Goal: Navigation & Orientation: Find specific page/section

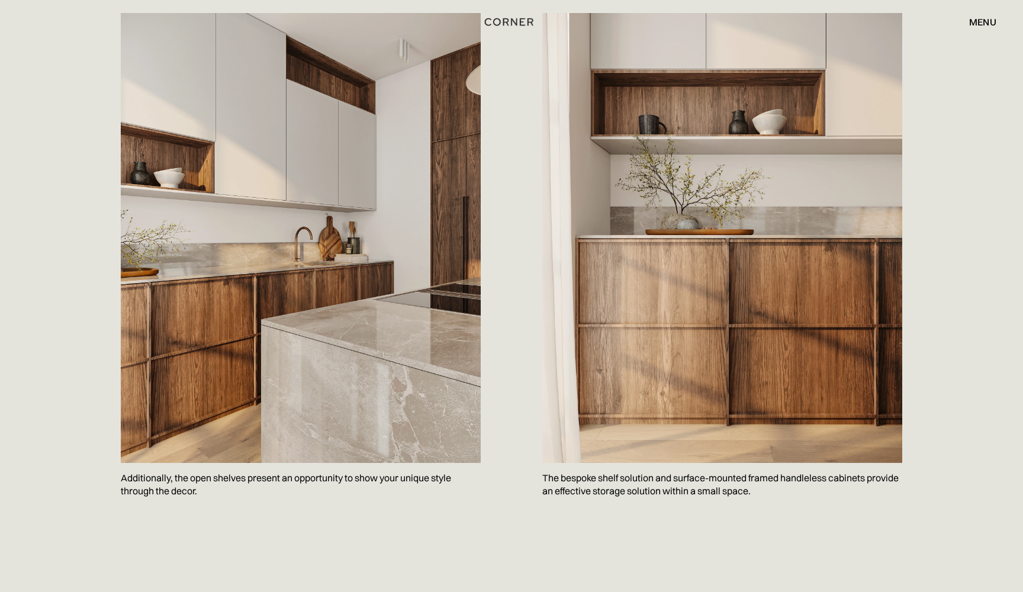
scroll to position [1238, 0]
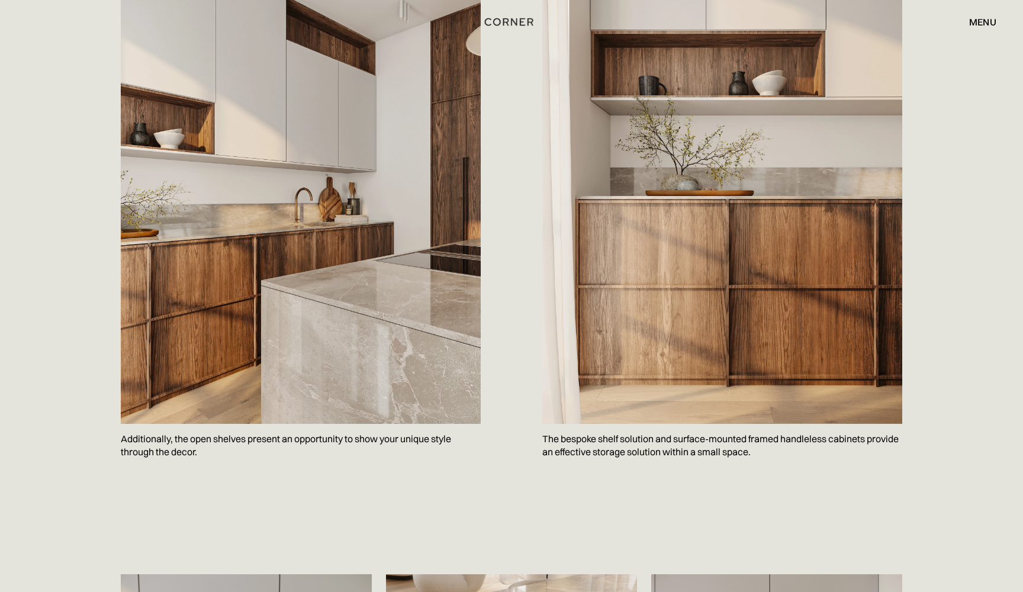
scroll to position [1266, 0]
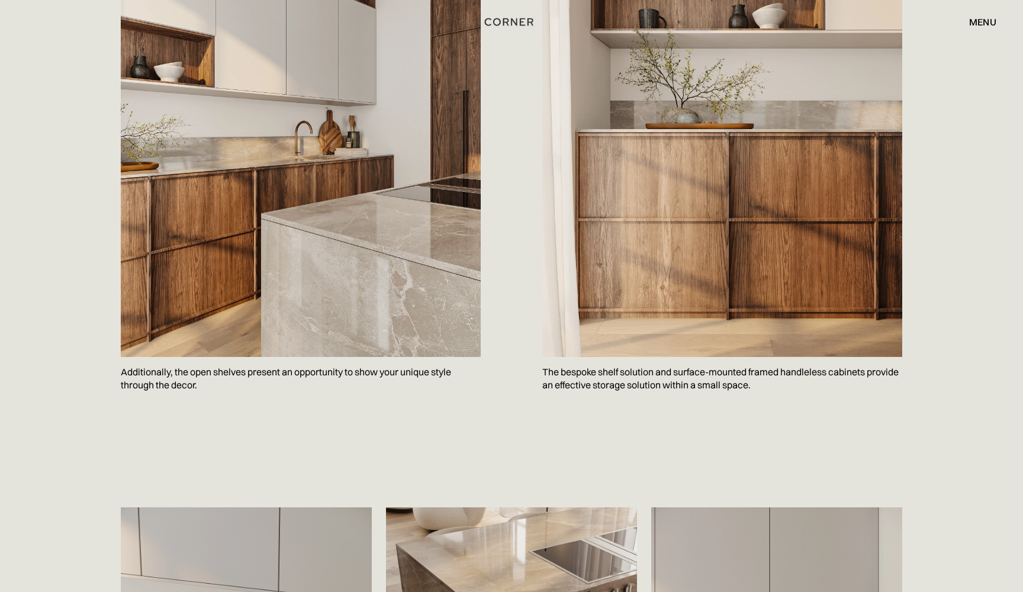
scroll to position [1359, 0]
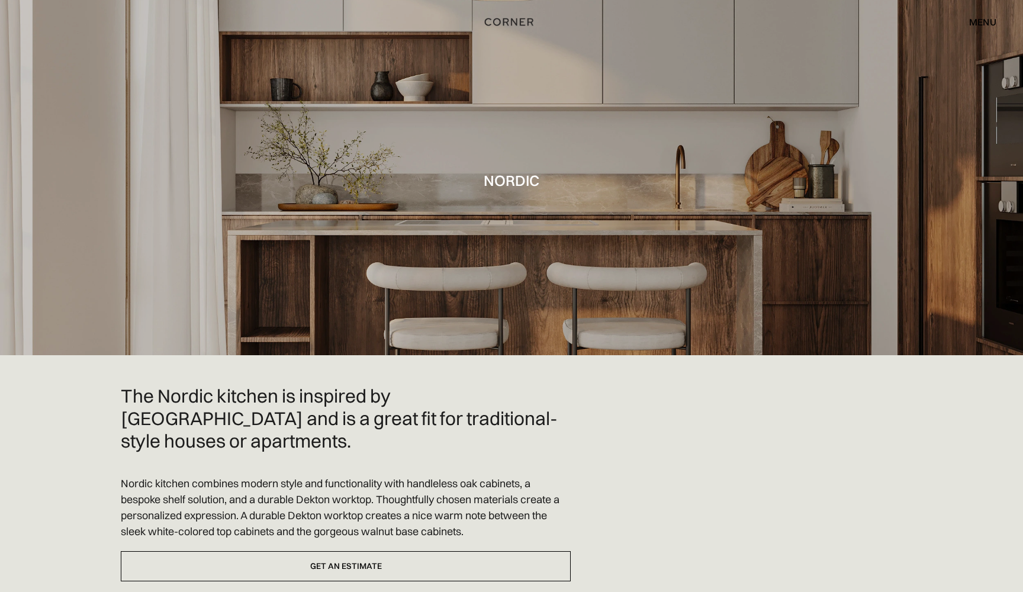
scroll to position [0, 0]
click at [977, 24] on div "menu" at bounding box center [982, 21] width 27 height 9
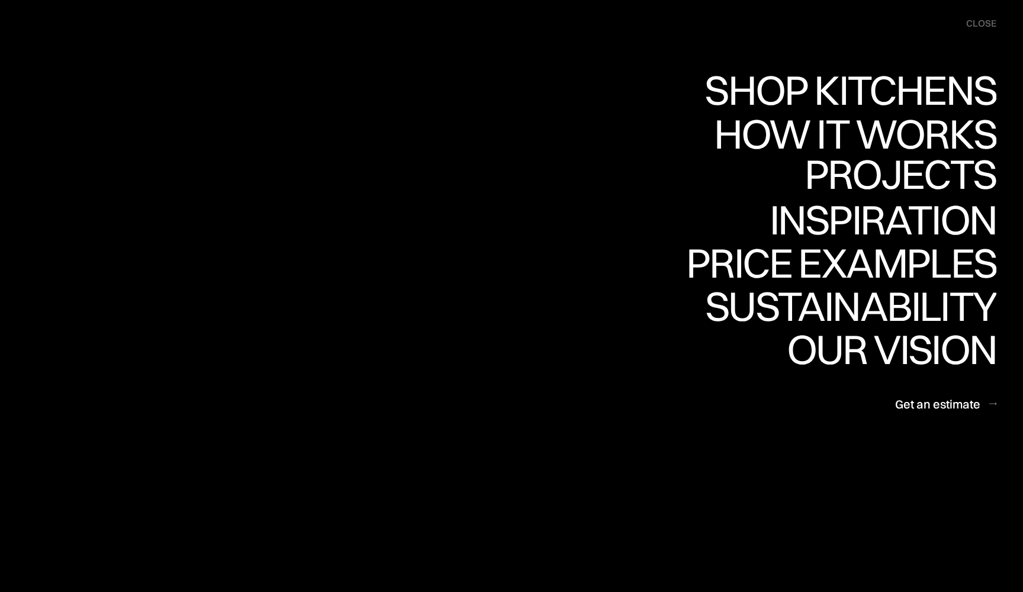
click at [913, 194] on div "Projects" at bounding box center [900, 214] width 192 height 41
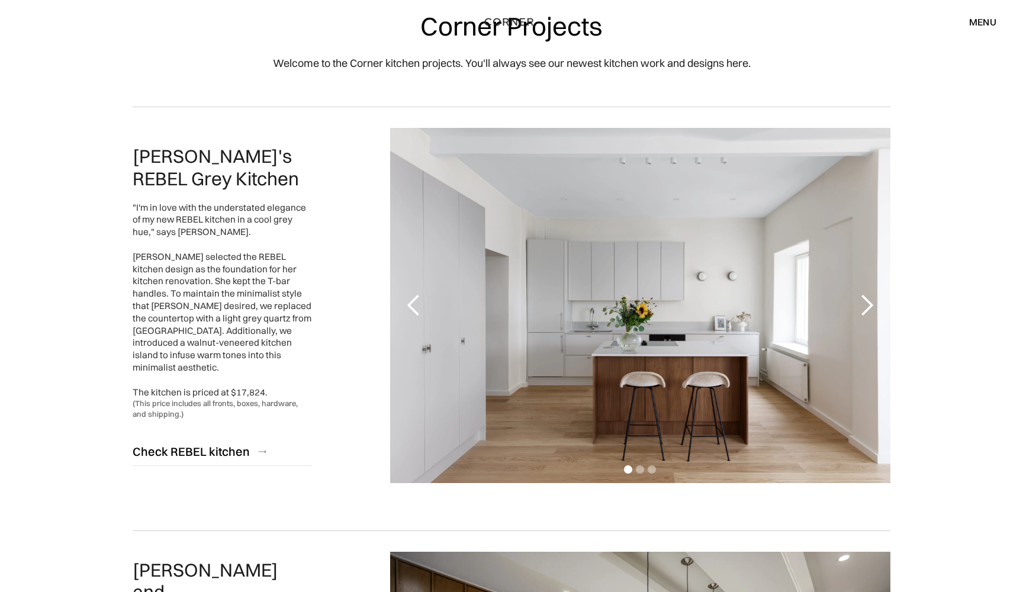
scroll to position [149, 0]
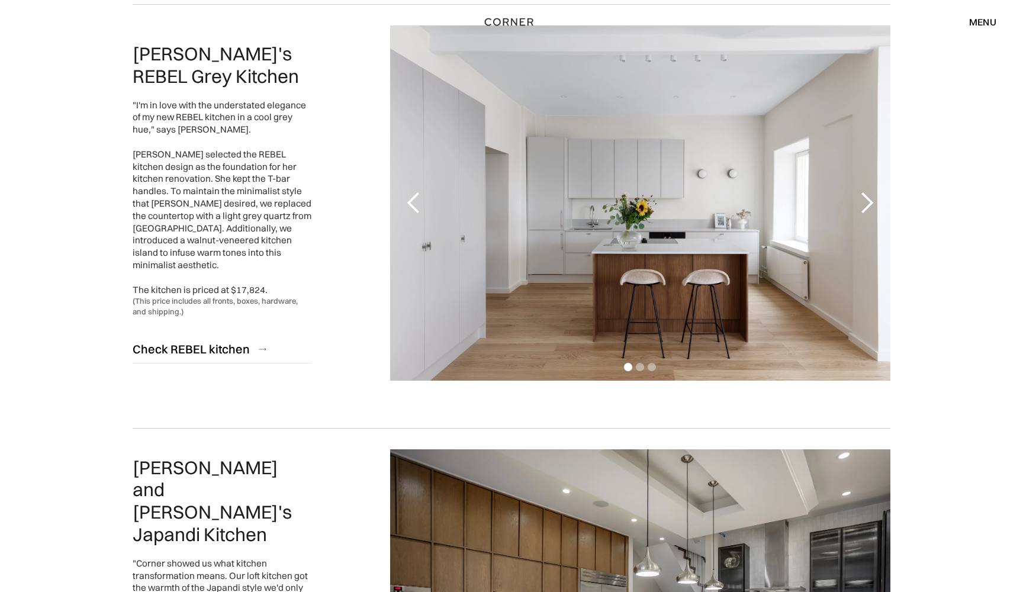
click at [411, 213] on div "previous slide" at bounding box center [414, 203] width 24 height 24
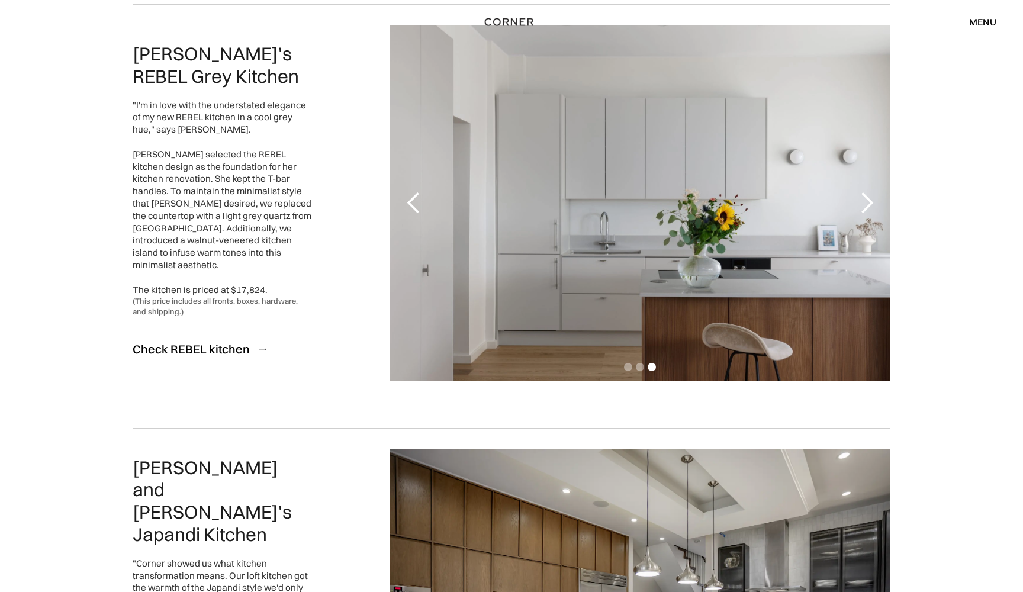
click at [411, 213] on div "previous slide" at bounding box center [414, 203] width 24 height 24
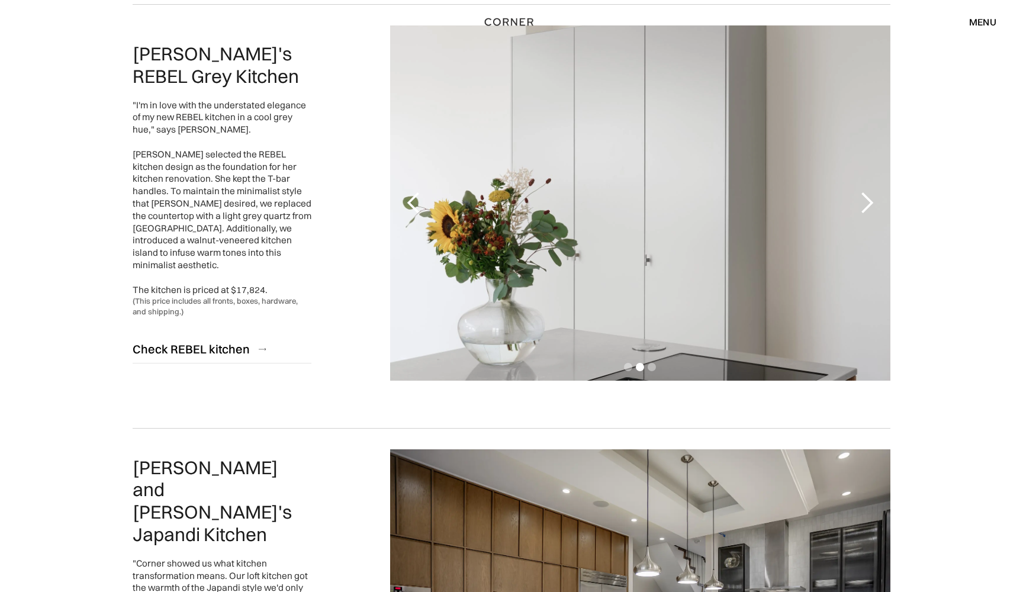
click at [411, 213] on div "previous slide" at bounding box center [414, 203] width 24 height 24
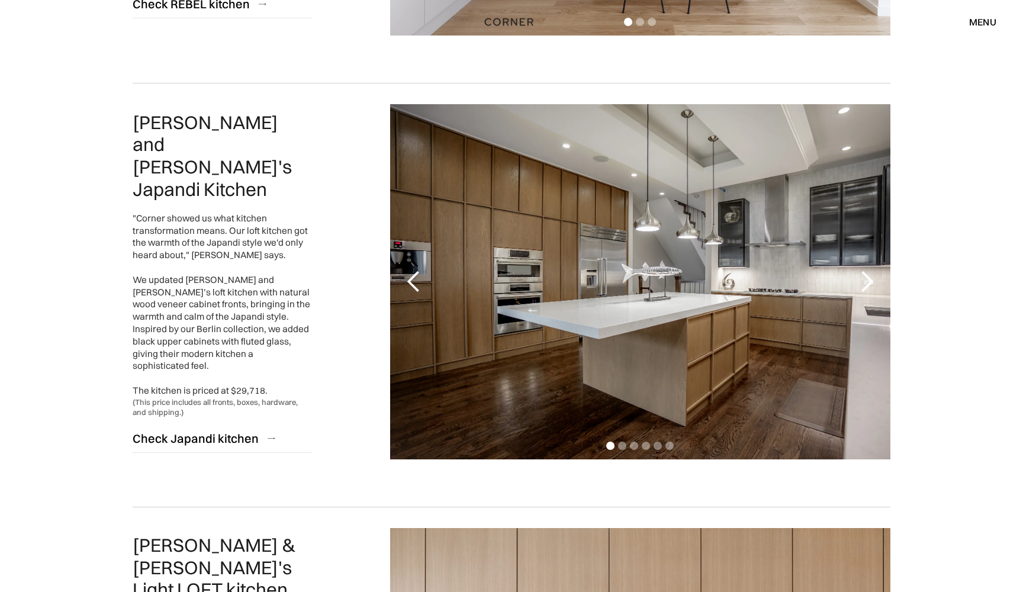
scroll to position [501, 0]
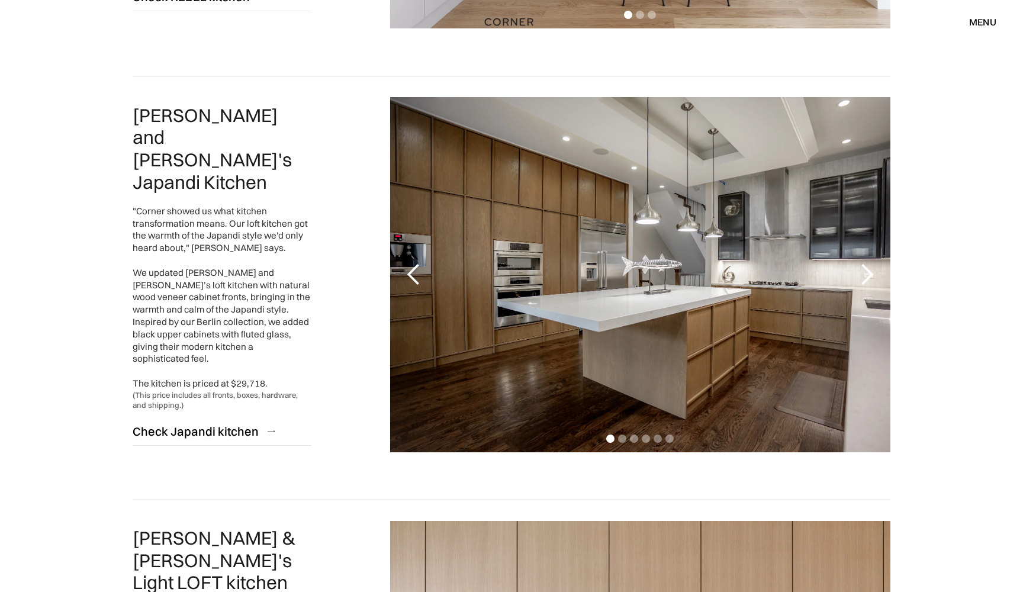
click at [408, 266] on div "previous slide" at bounding box center [414, 275] width 24 height 24
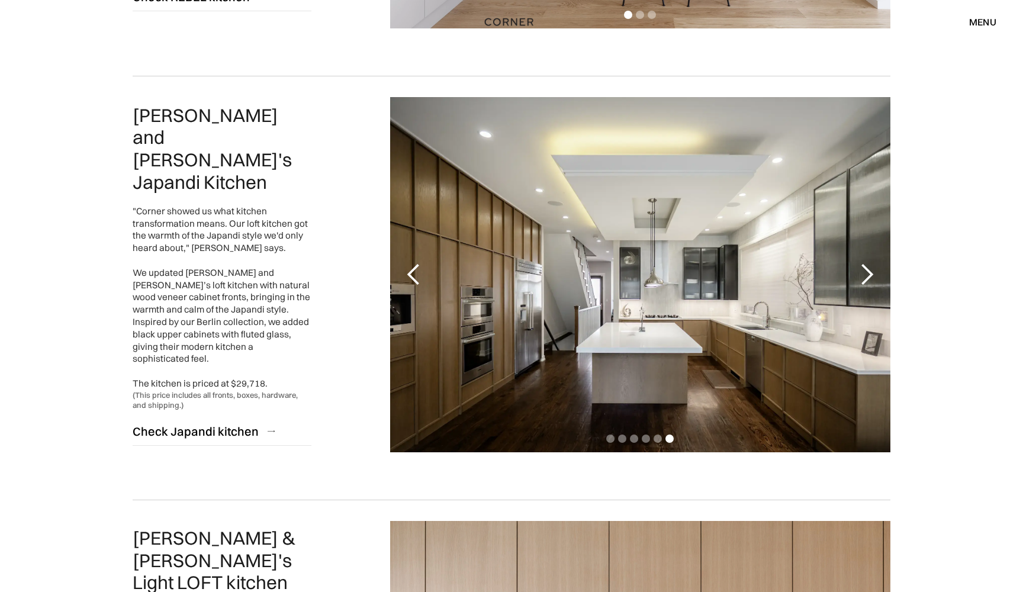
click at [408, 266] on div "previous slide" at bounding box center [414, 275] width 24 height 24
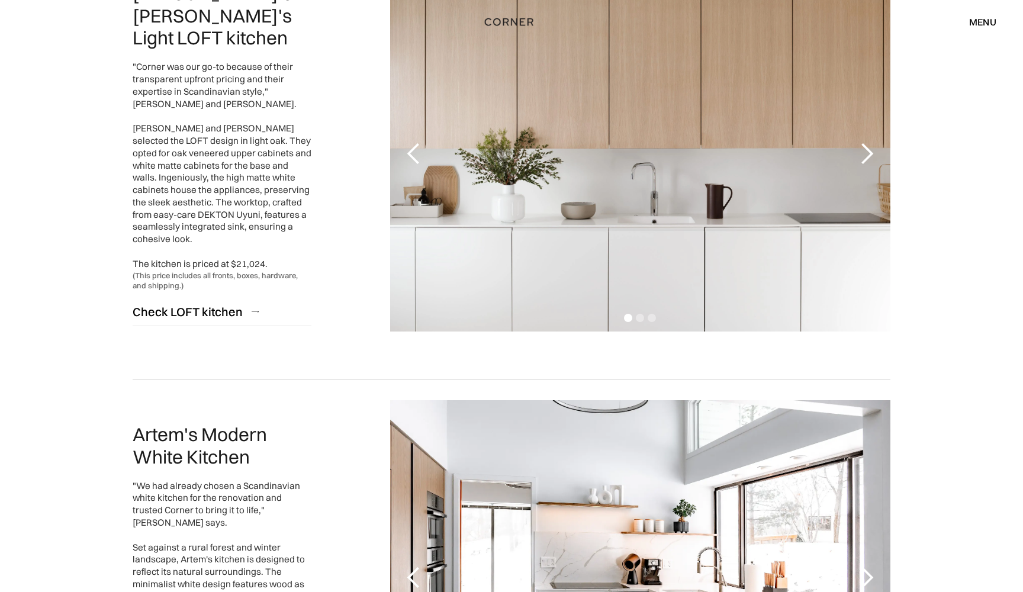
scroll to position [1405, 0]
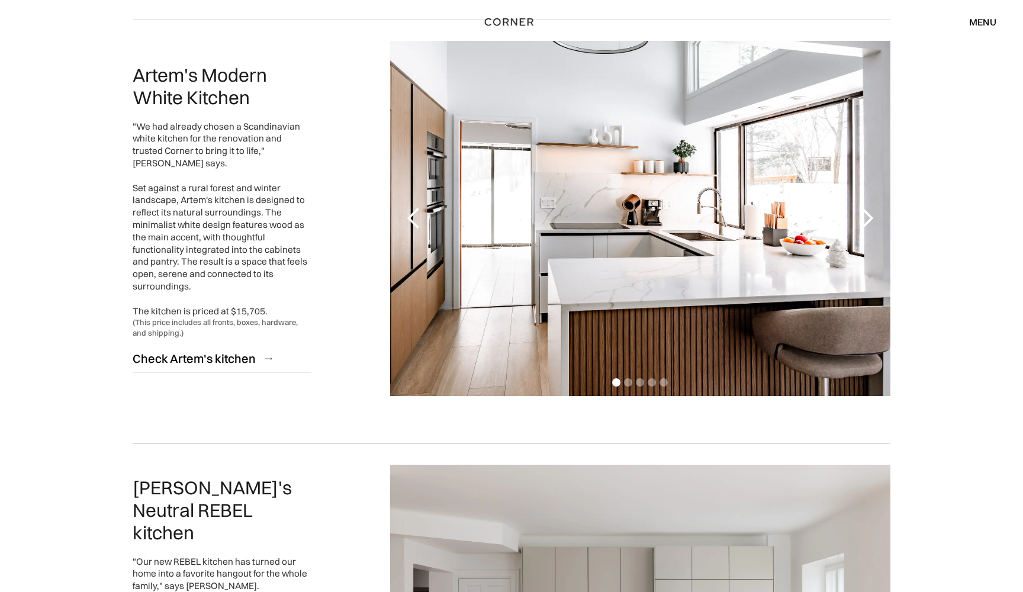
click at [414, 215] on div "previous slide" at bounding box center [414, 219] width 24 height 24
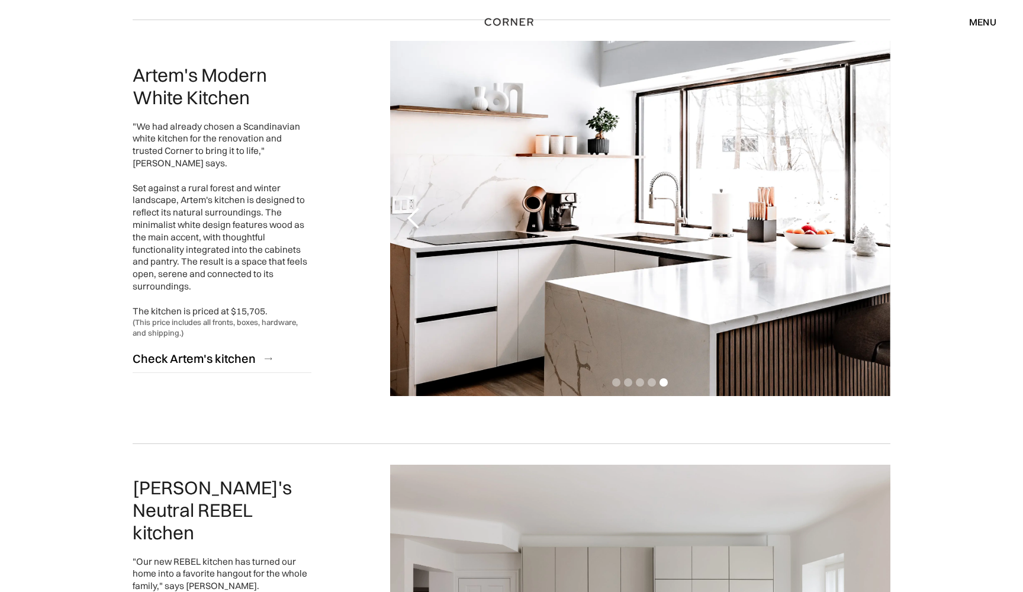
click at [414, 215] on div "previous slide" at bounding box center [414, 219] width 24 height 24
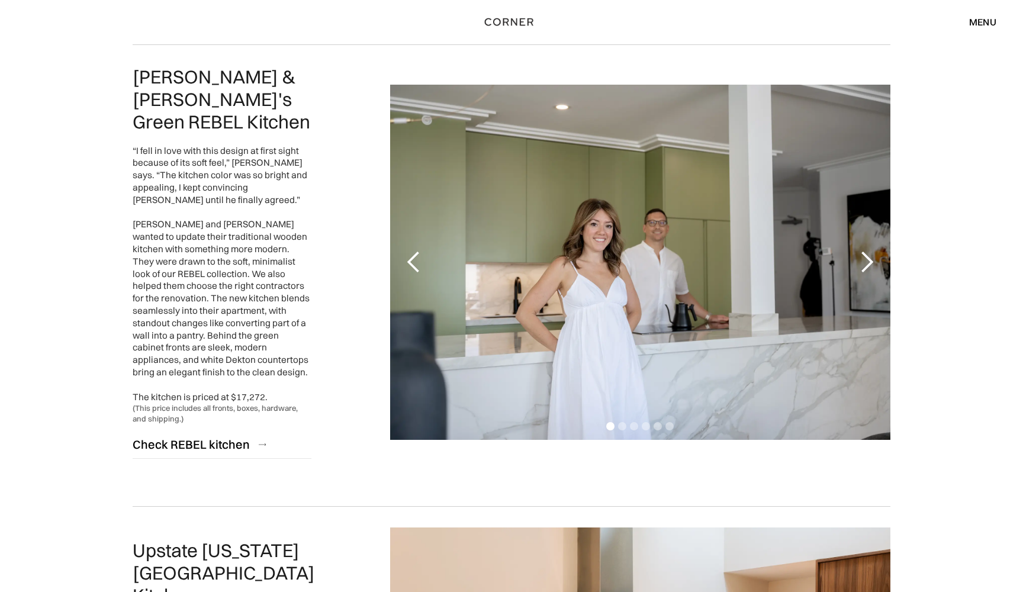
scroll to position [2225, 0]
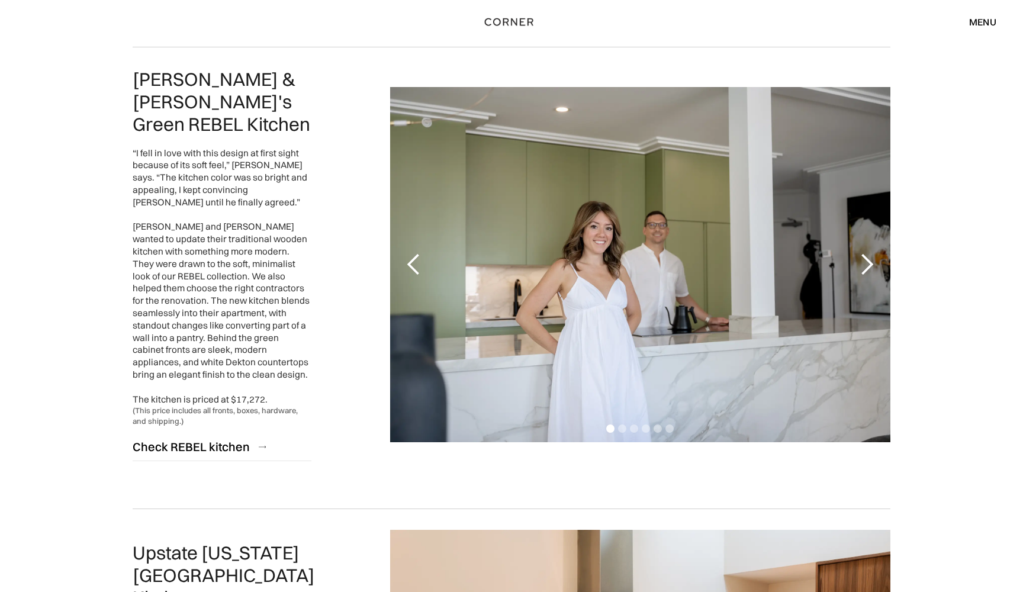
click at [421, 253] on div "previous slide" at bounding box center [414, 265] width 24 height 24
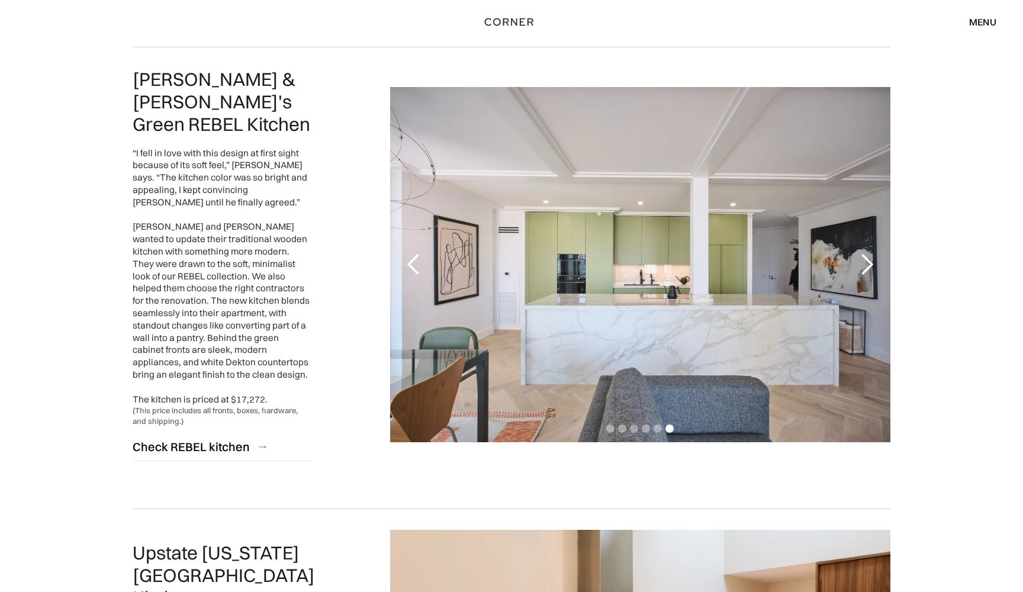
click at [421, 253] on div "previous slide" at bounding box center [414, 265] width 24 height 24
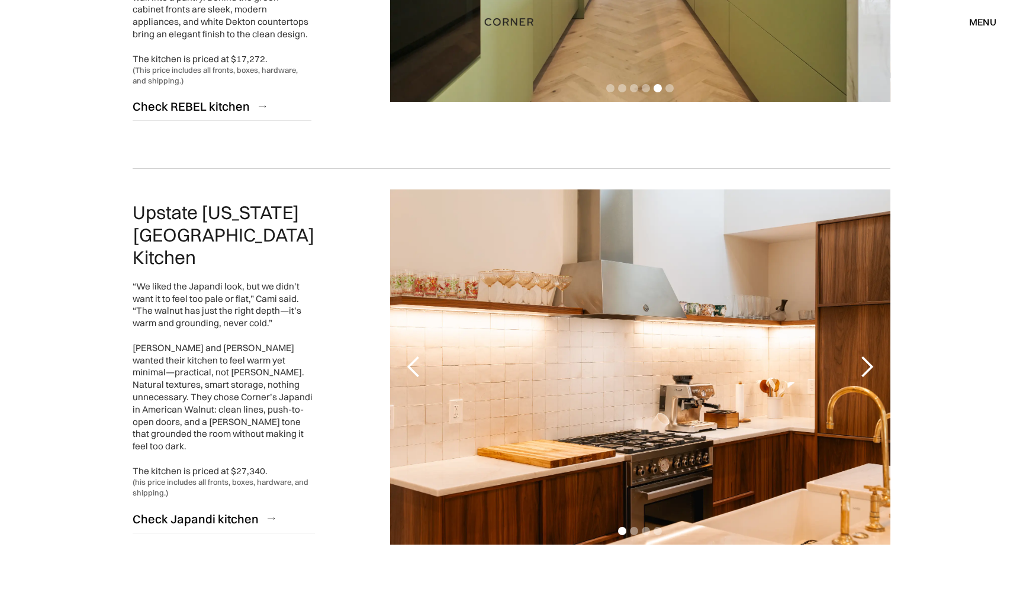
scroll to position [2628, 0]
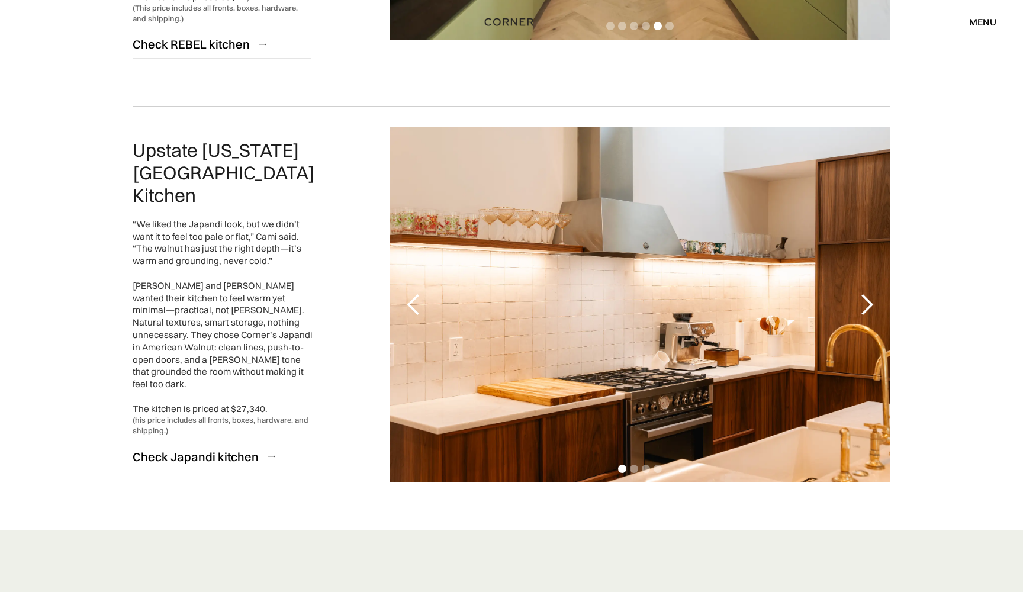
click at [416, 293] on div "previous slide" at bounding box center [414, 305] width 24 height 24
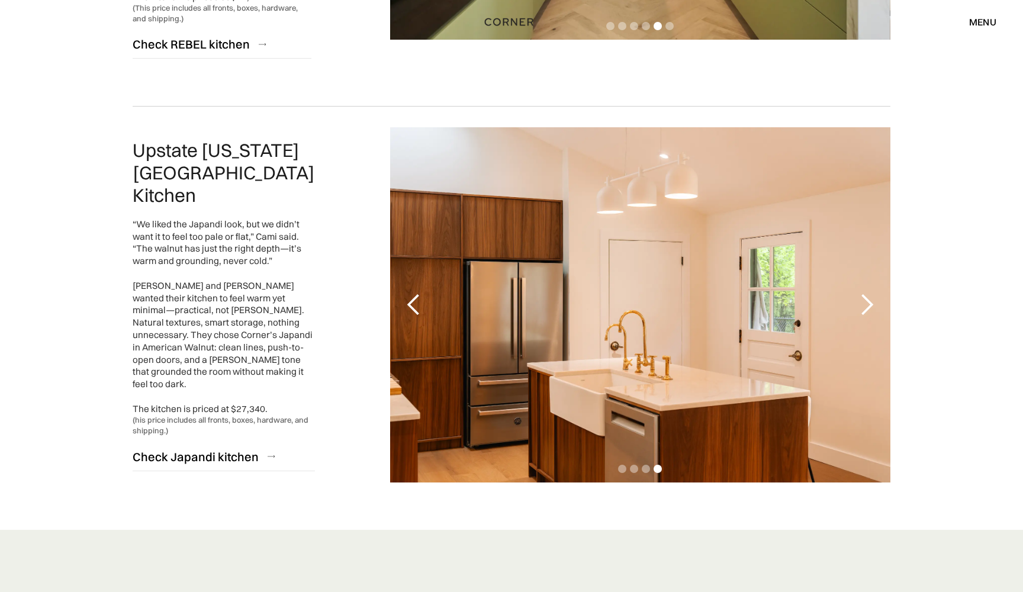
click at [416, 293] on div "previous slide" at bounding box center [414, 305] width 24 height 24
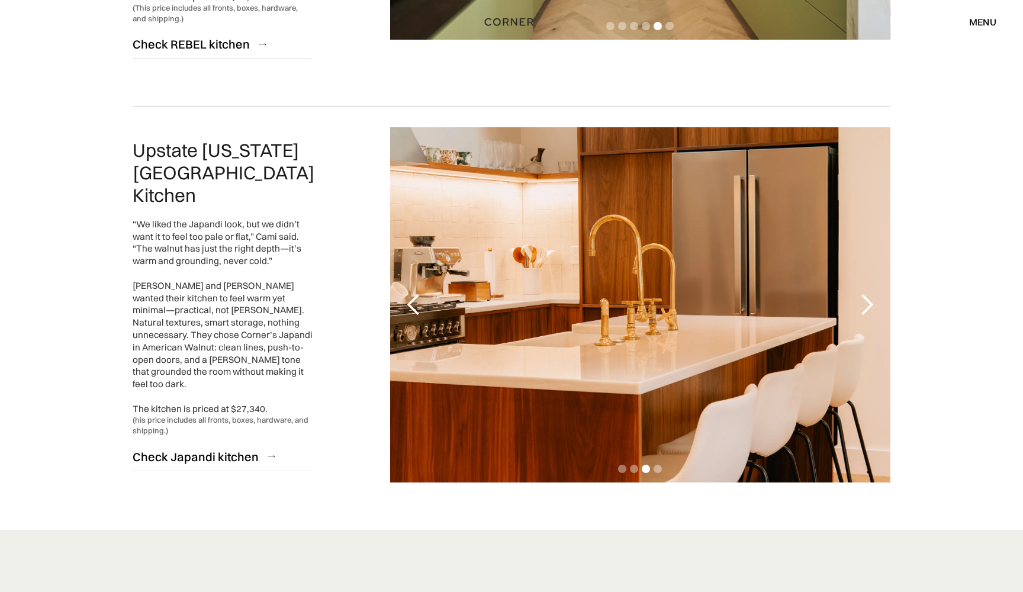
click at [416, 293] on div "previous slide" at bounding box center [414, 305] width 24 height 24
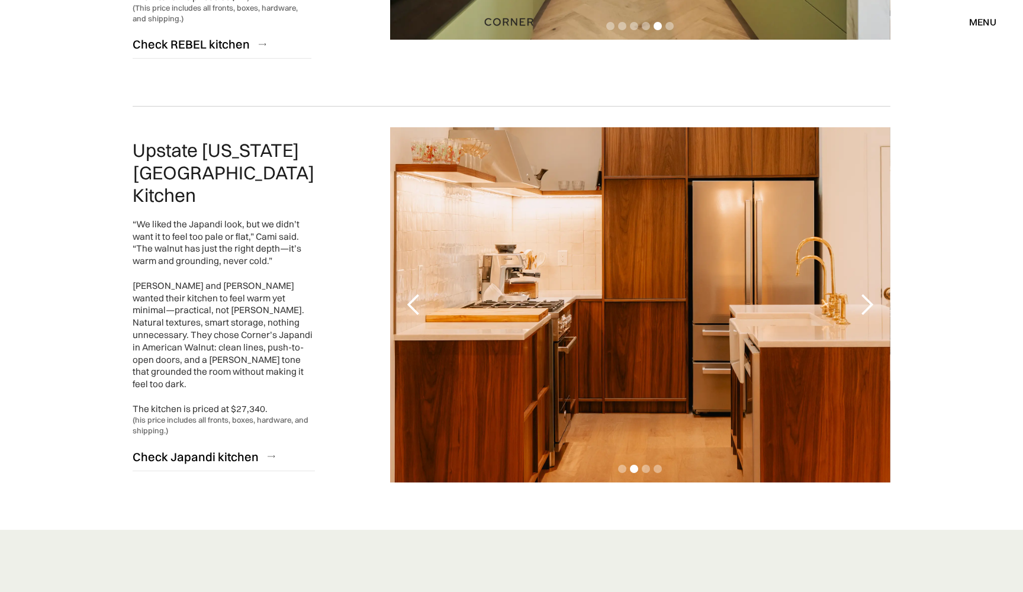
click at [416, 293] on div "previous slide" at bounding box center [414, 305] width 24 height 24
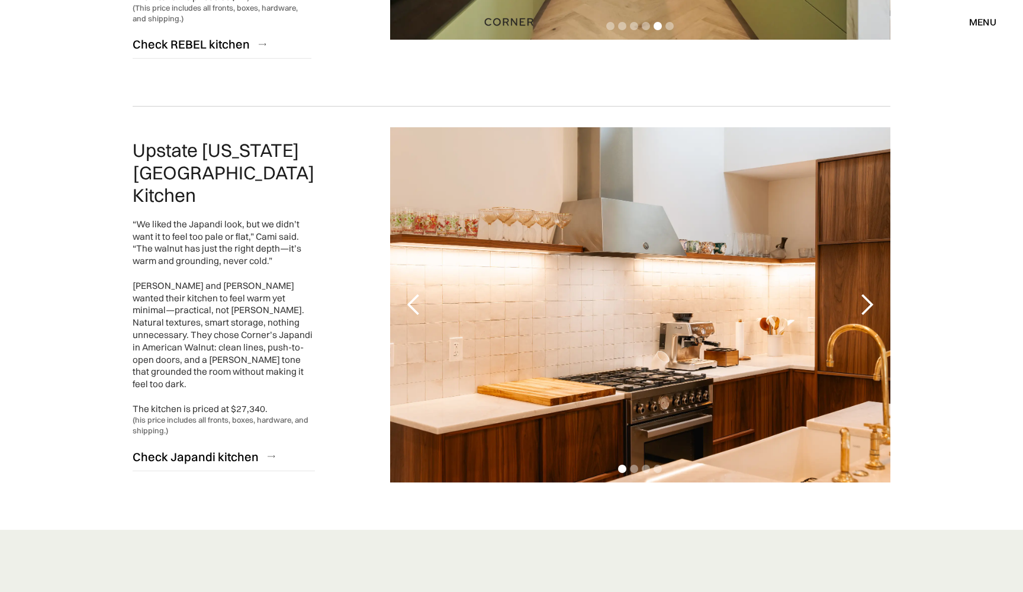
click at [416, 293] on div "previous slide" at bounding box center [414, 305] width 24 height 24
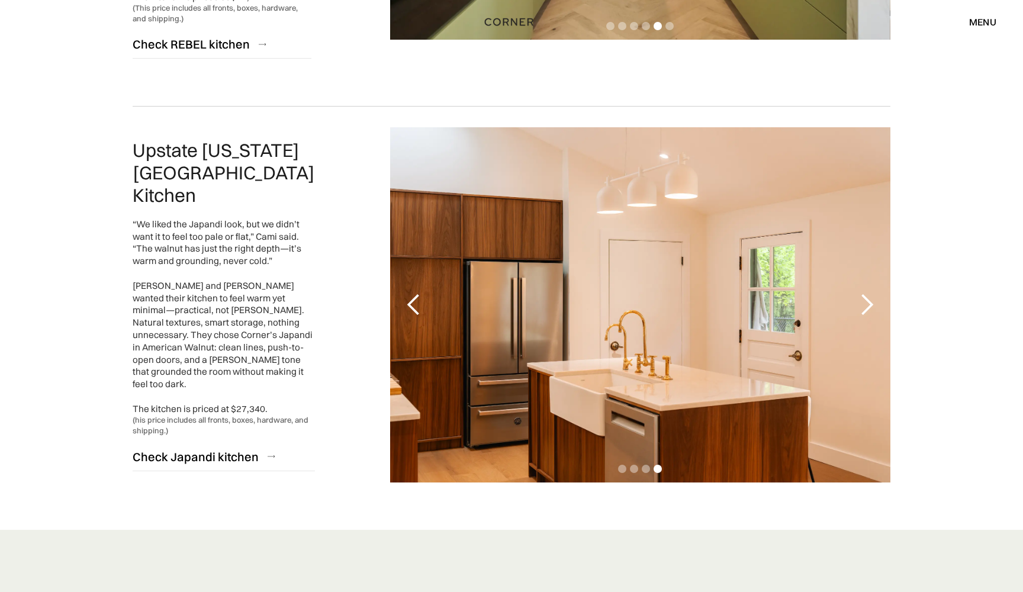
click at [866, 293] on div "next slide" at bounding box center [867, 305] width 24 height 24
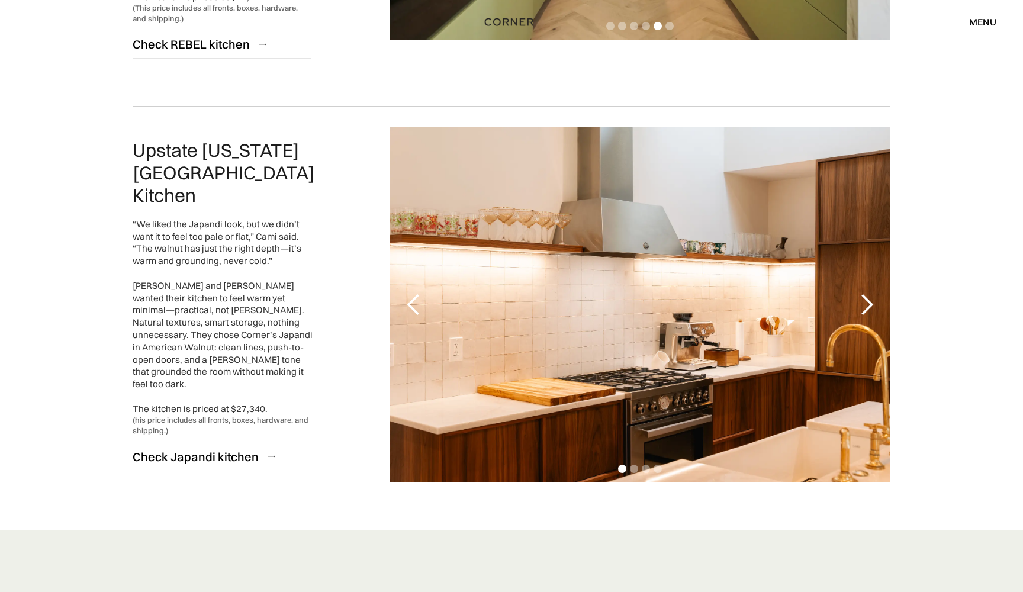
click at [414, 293] on div "previous slide" at bounding box center [414, 305] width 24 height 24
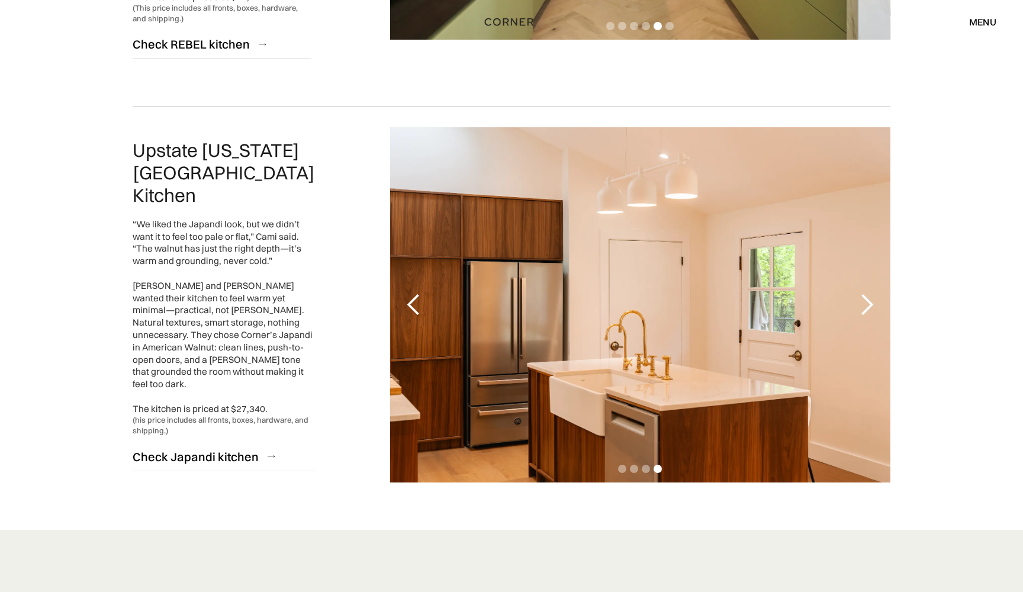
click at [414, 293] on div "previous slide" at bounding box center [414, 305] width 24 height 24
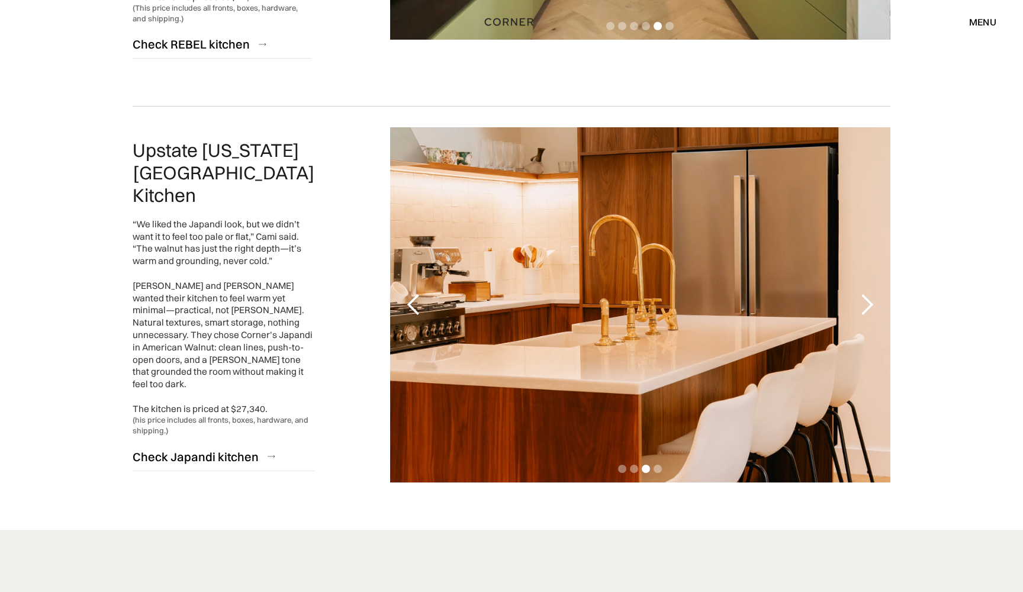
click at [414, 293] on div "previous slide" at bounding box center [414, 305] width 24 height 24
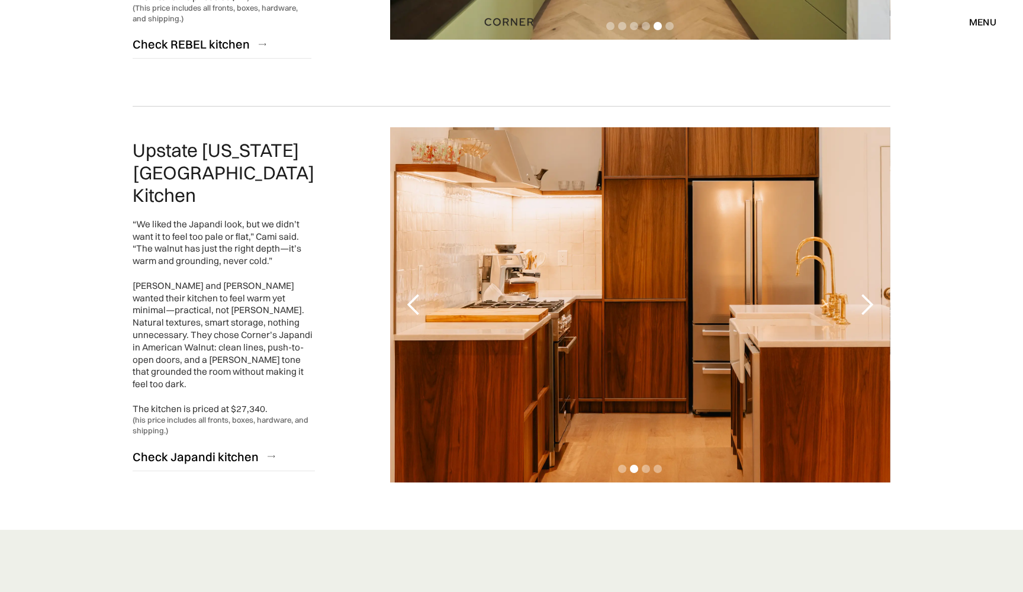
click at [414, 293] on div "previous slide" at bounding box center [414, 305] width 24 height 24
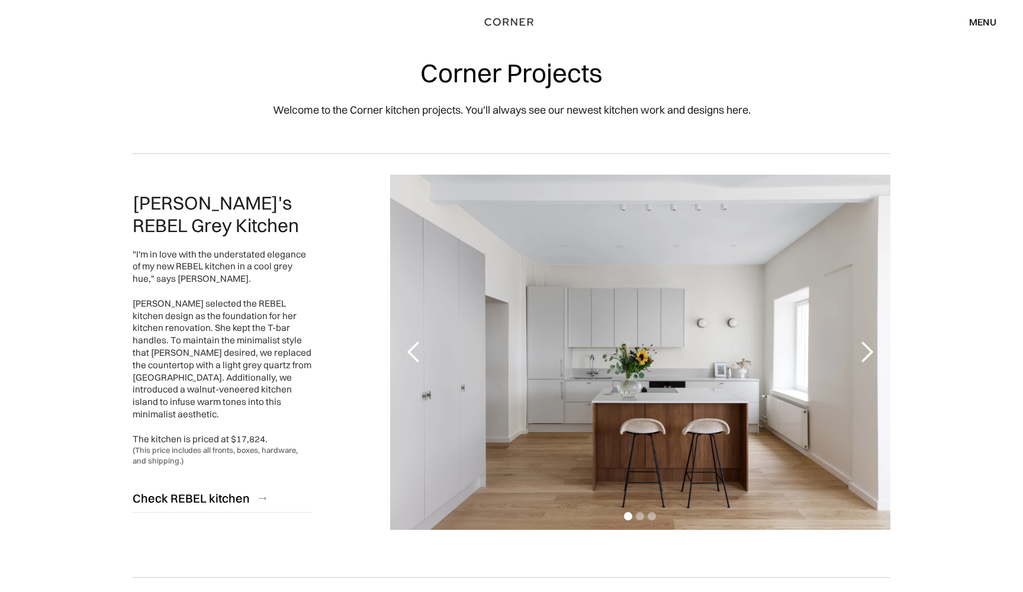
scroll to position [0, 0]
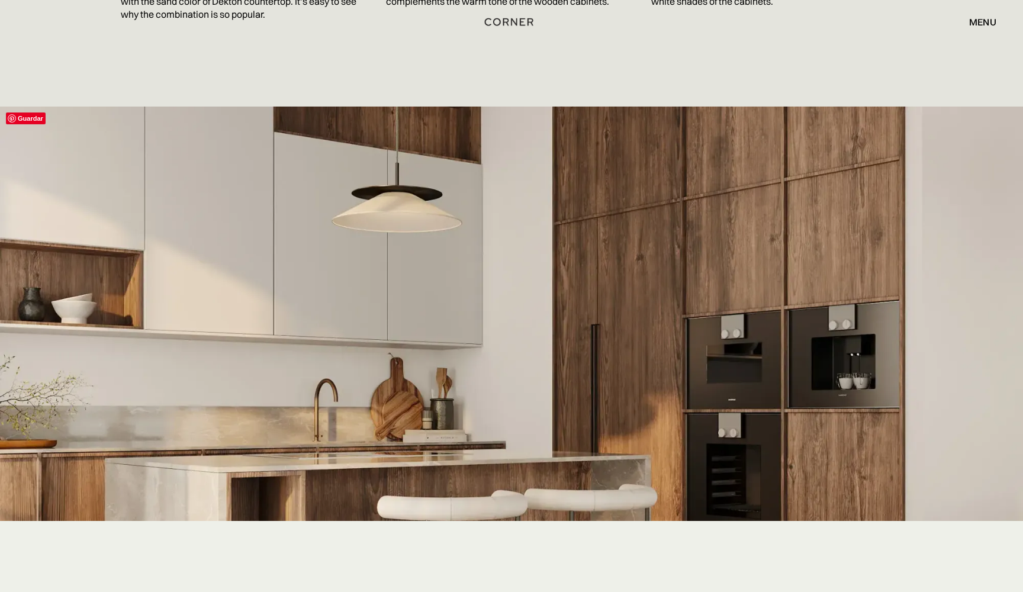
scroll to position [1689, 0]
